Goal: Information Seeking & Learning: Check status

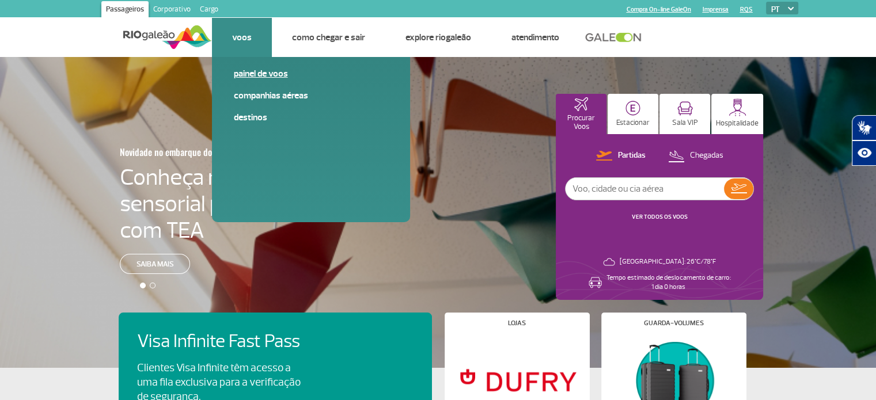
click at [269, 74] on link "Painel de voos" at bounding box center [311, 73] width 154 height 13
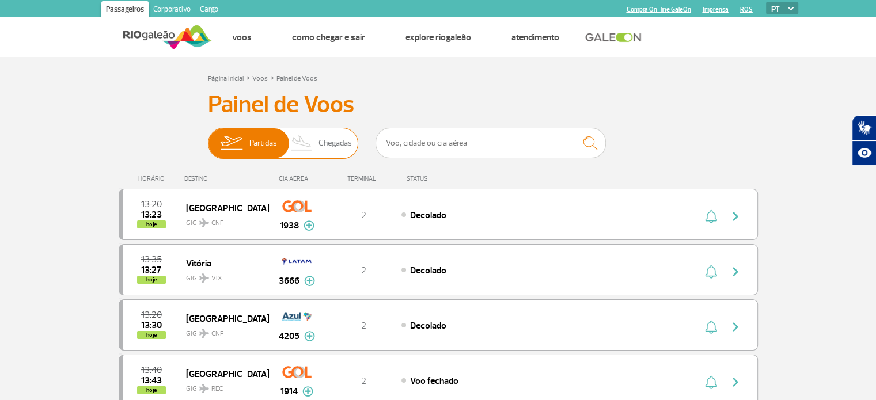
click at [331, 151] on span "Chegadas" at bounding box center [335, 143] width 33 height 30
click at [208, 138] on input "Partidas Chegadas" at bounding box center [208, 138] width 0 height 0
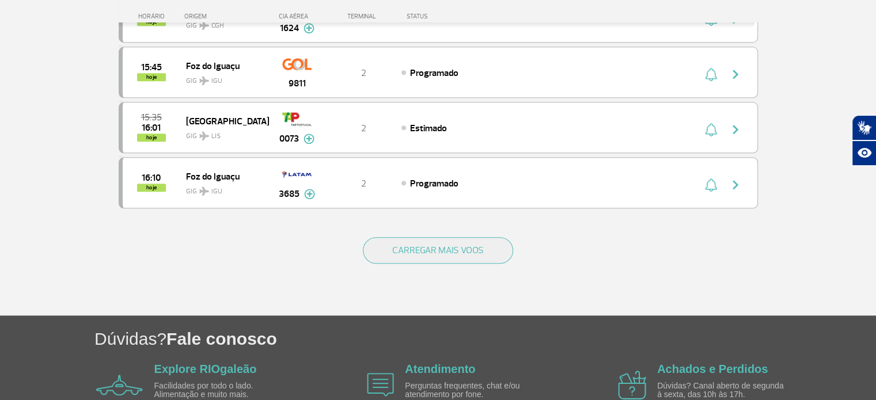
scroll to position [1150, 0]
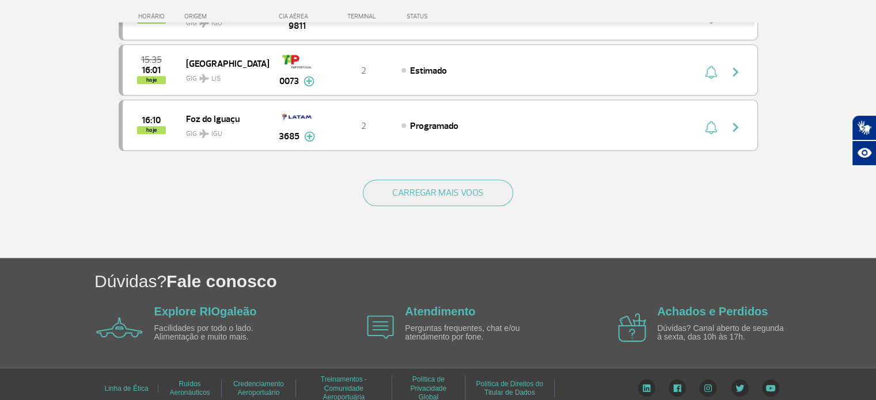
click at [424, 199] on div "CARREGAR MAIS VOOS" at bounding box center [438, 211] width 639 height 93
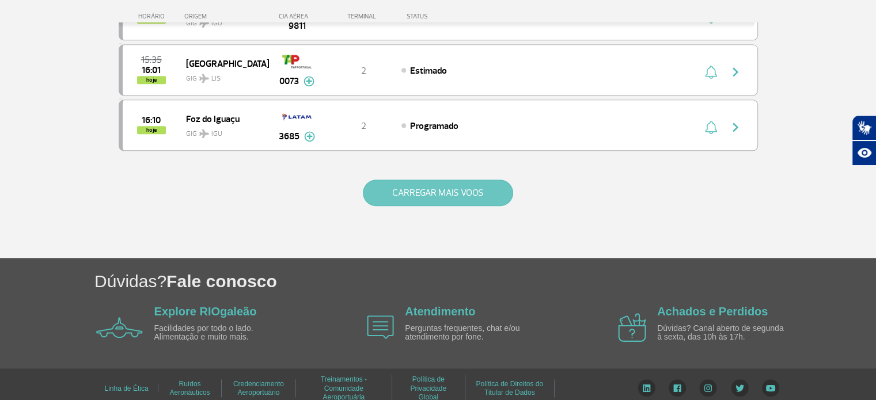
click at [413, 191] on button "CARREGAR MAIS VOOS" at bounding box center [438, 193] width 150 height 26
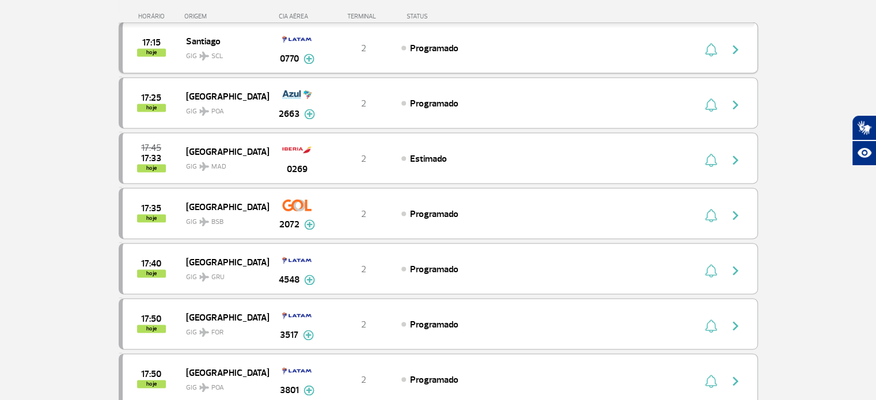
scroll to position [1784, 0]
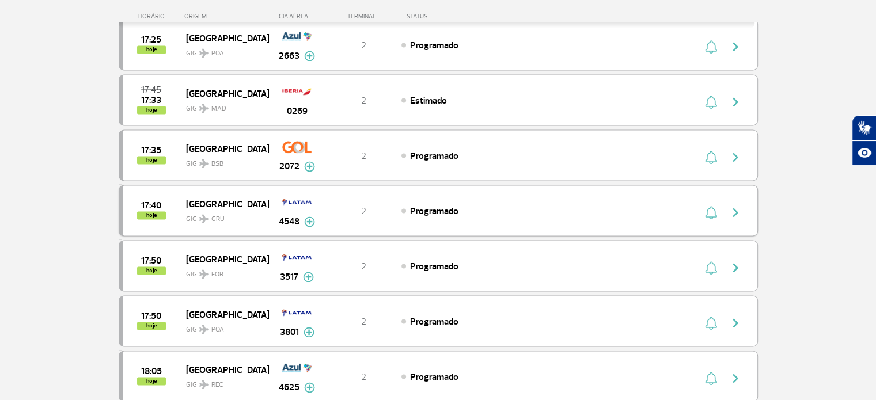
click at [737, 206] on img "button" at bounding box center [736, 213] width 14 height 14
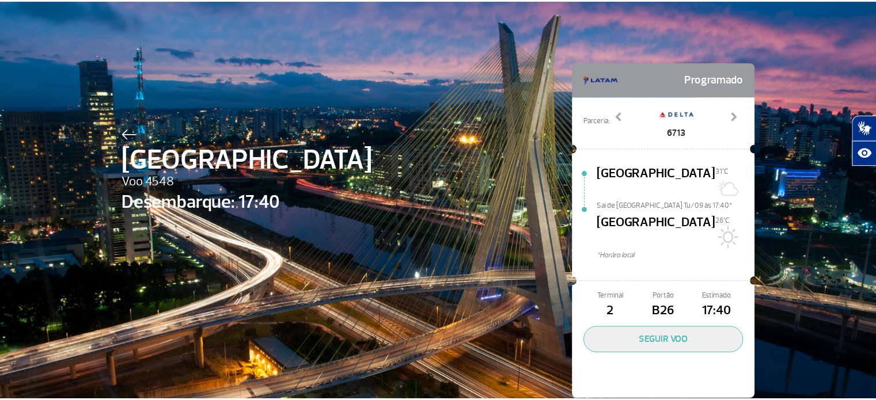
scroll to position [2, 0]
